Goal: Task Accomplishment & Management: Complete application form

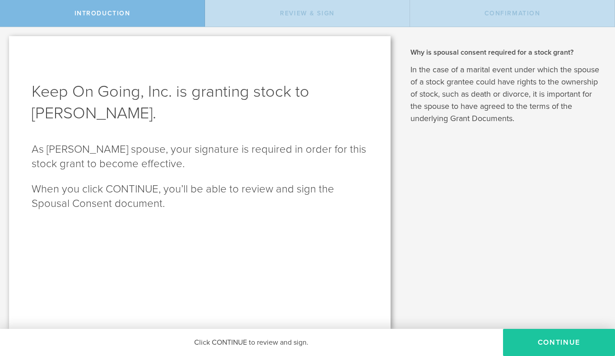
click at [553, 349] on button "CONTINUE" at bounding box center [559, 342] width 112 height 27
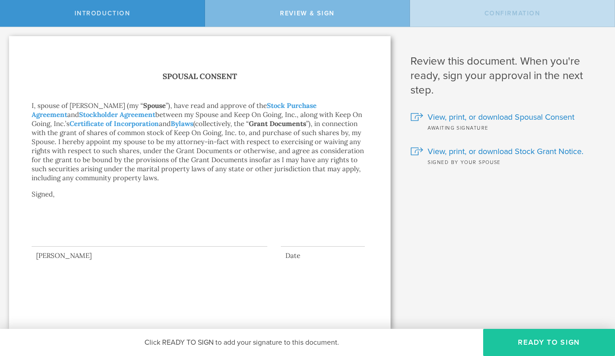
click at [535, 340] on button "Ready to Sign" at bounding box center [549, 342] width 132 height 27
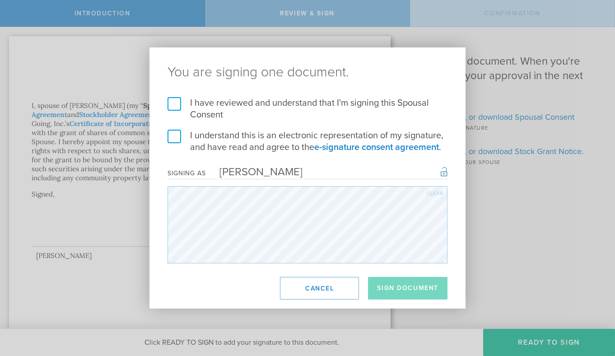
click at [170, 105] on label "I have reviewed and understand that I'm signing this Spousal Consent" at bounding box center [308, 108] width 280 height 23
click at [0, 0] on input "I have reviewed and understand that I'm signing this Spousal Consent" at bounding box center [0, 0] width 0 height 0
click at [172, 135] on label "I understand this is an electronic representation of my signature, and have rea…" at bounding box center [308, 141] width 280 height 23
click at [0, 0] on input "I understand this is an electronic representation of my signature, and have rea…" at bounding box center [0, 0] width 0 height 0
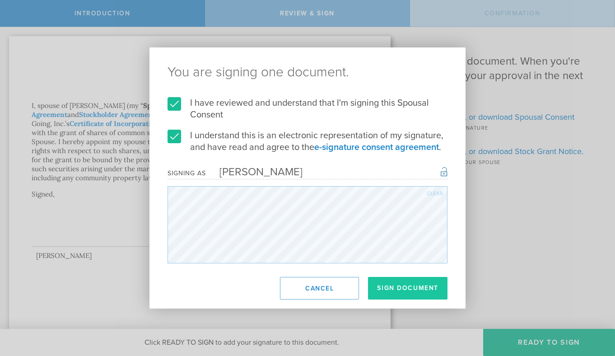
click at [422, 287] on button "Sign Document" at bounding box center [407, 288] width 79 height 23
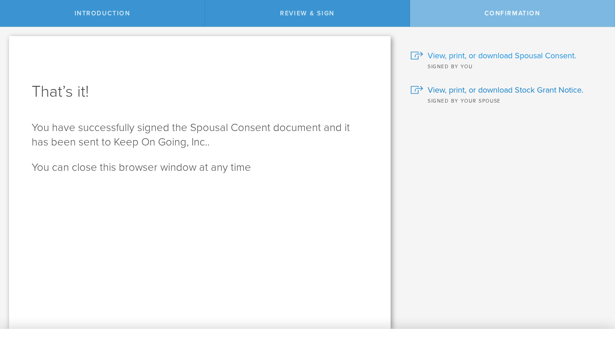
click at [466, 54] on span "View, print, or download Spousal Consent." at bounding box center [502, 56] width 149 height 12
